Goal: Navigation & Orientation: Find specific page/section

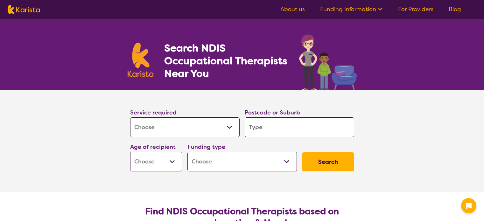
select select "[MEDICAL_DATA]"
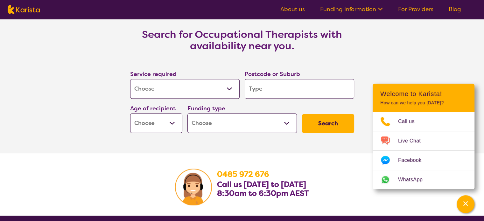
scroll to position [923, 0]
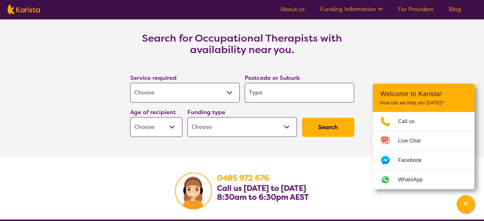
click at [172, 126] on select "Early Childhood - 0 to 9 Child - 10 to 11 Adolescent - 12 to 17 Adult - 18 to 6…" at bounding box center [156, 127] width 52 height 20
click at [245, 148] on section "Search for Occupational Therapists with availability near you. Service required…" at bounding box center [242, 87] width 255 height 140
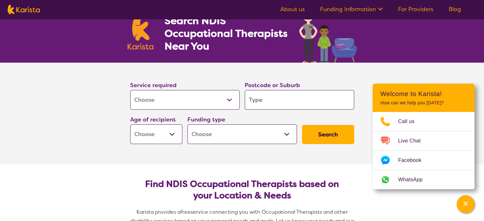
scroll to position [0, 0]
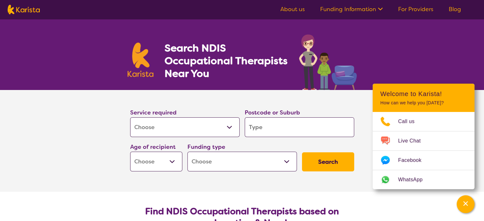
click at [420, 8] on link "For Providers" at bounding box center [415, 9] width 35 height 8
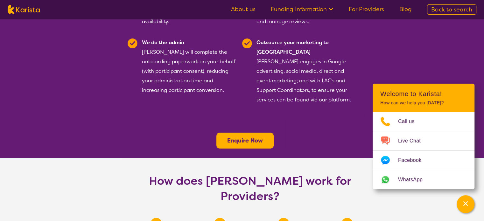
scroll to position [223, 0]
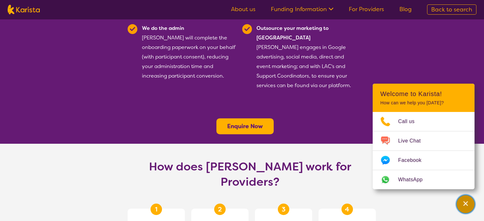
click at [465, 204] on icon "Channel Menu" at bounding box center [465, 203] width 4 height 4
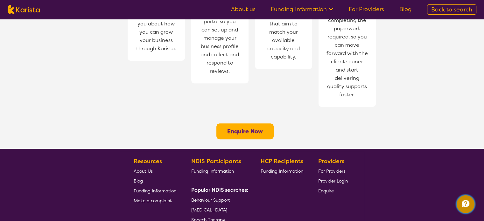
scroll to position [509, 0]
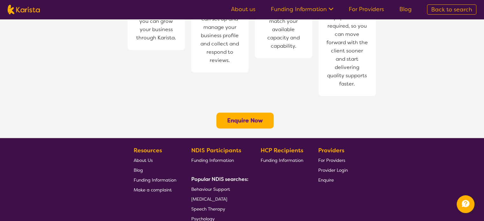
click at [330, 158] on span "For Providers" at bounding box center [331, 161] width 27 height 6
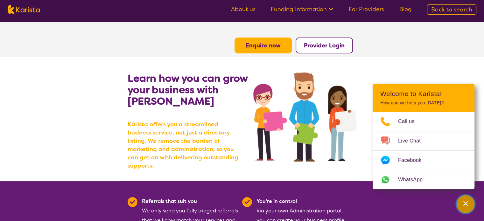
click at [469, 202] on icon "Channel Menu" at bounding box center [465, 204] width 6 height 6
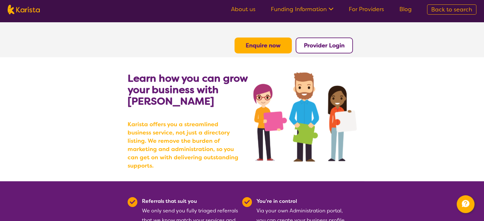
click at [314, 46] on b "Provider Login" at bounding box center [324, 46] width 41 height 8
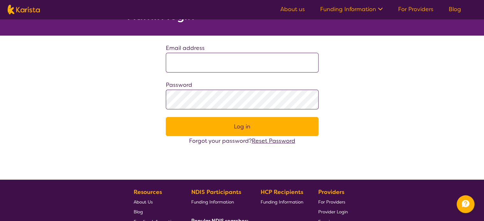
scroll to position [11, 0]
